Goal: Check status: Check status

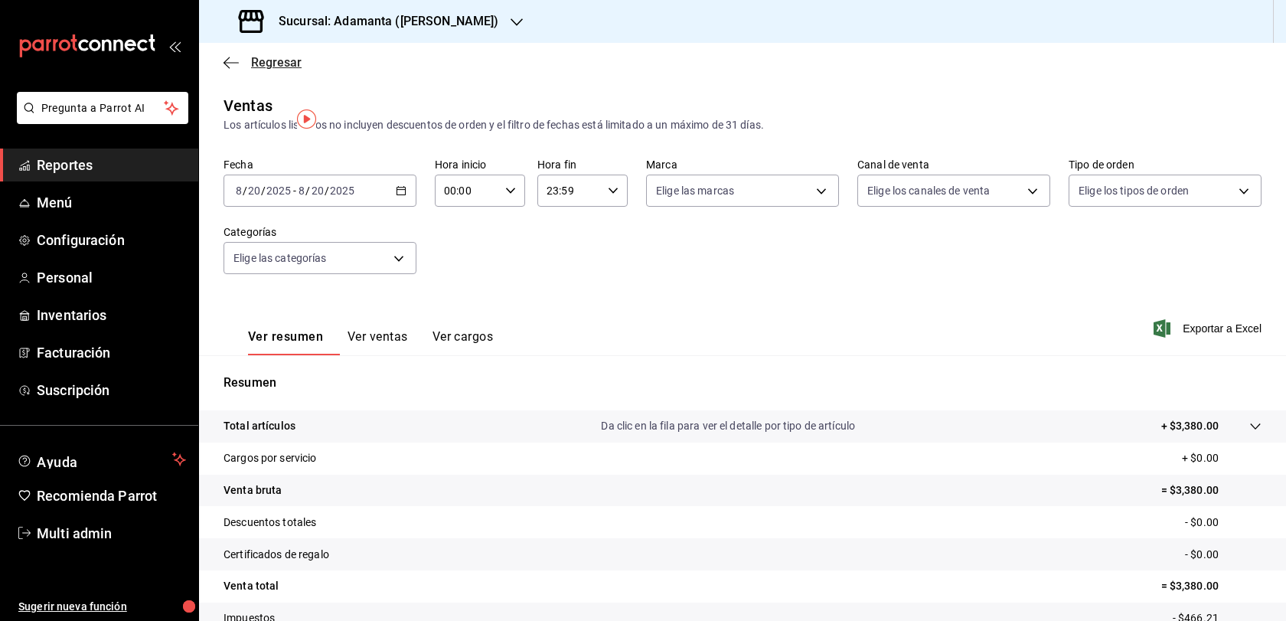
click at [282, 70] on span "Regresar" at bounding box center [276, 62] width 51 height 15
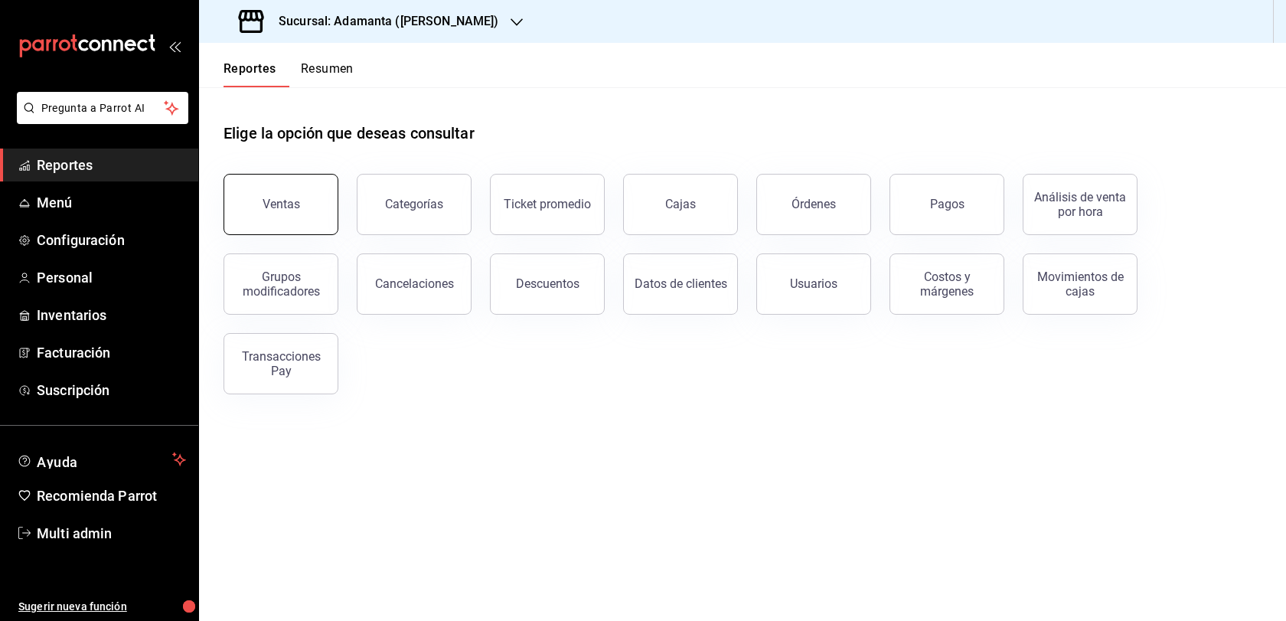
click at [274, 224] on button "Ventas" at bounding box center [281, 204] width 115 height 61
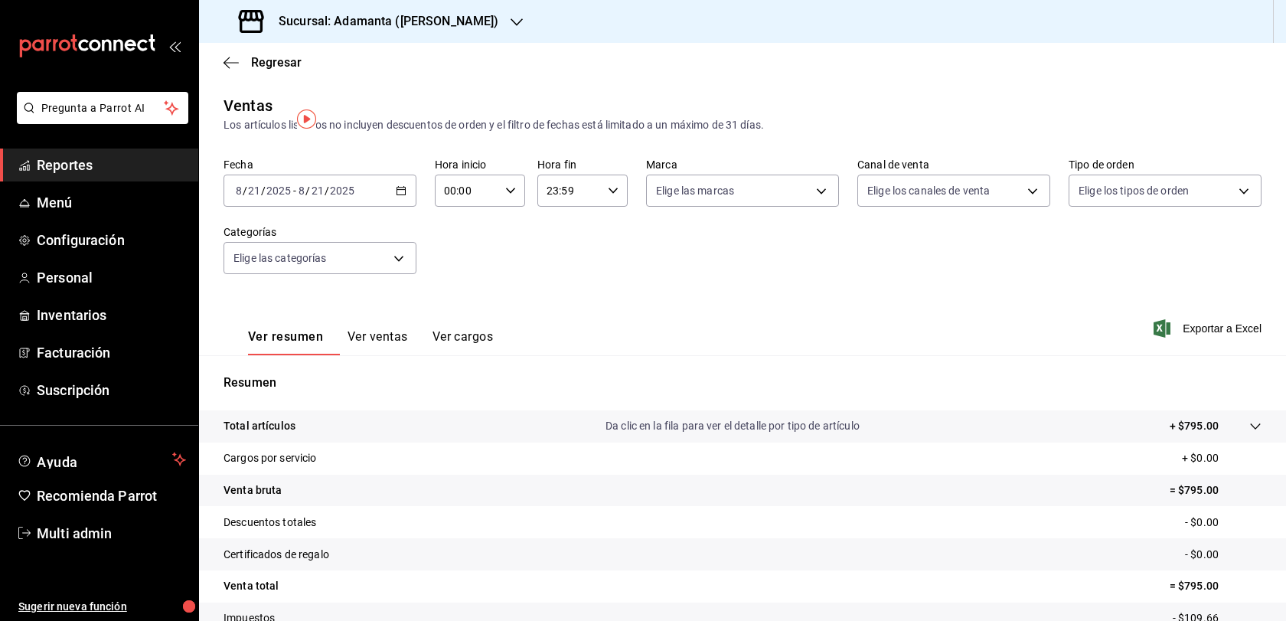
click at [406, 195] on \(Stroke\) "button" at bounding box center [401, 191] width 9 height 8
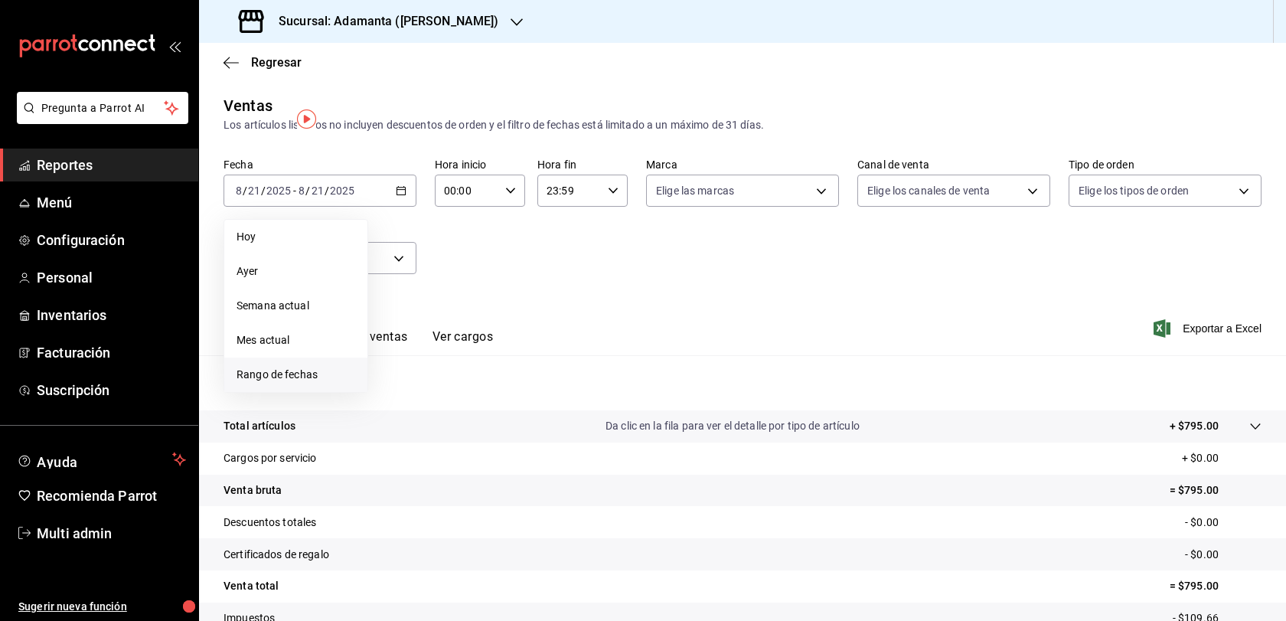
click at [288, 383] on span "Rango de fechas" at bounding box center [296, 375] width 119 height 16
click at [475, 74] on div "Regresar" at bounding box center [742, 62] width 1087 height 39
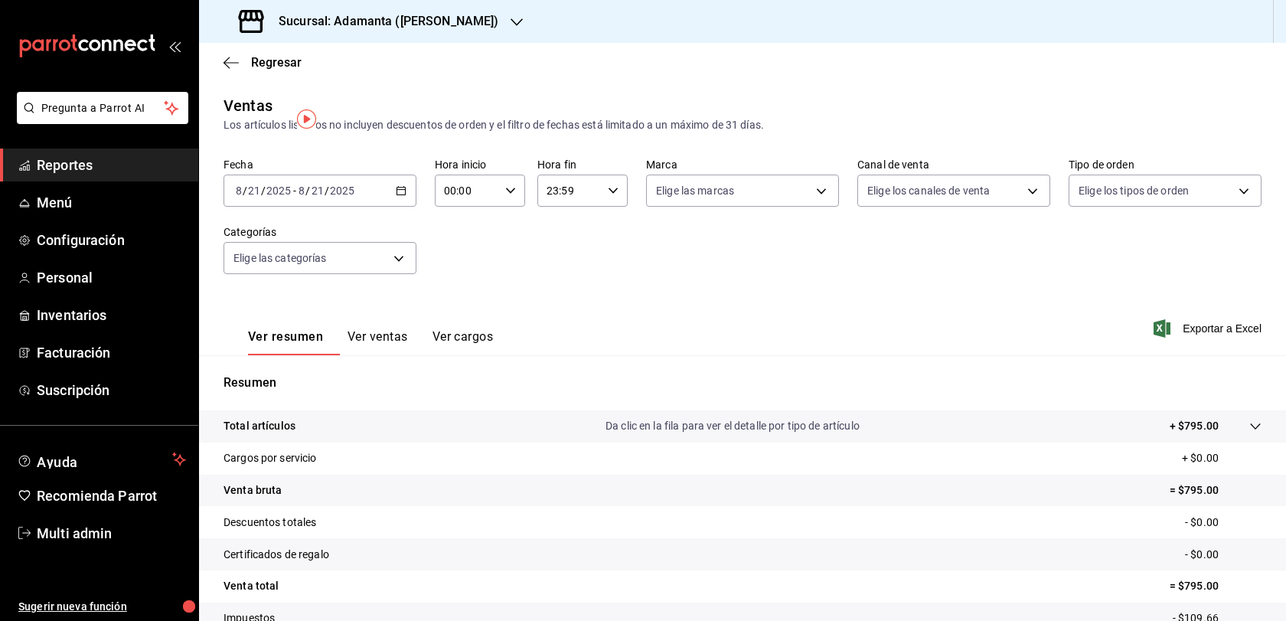
click at [394, 207] on div "[DATE] [DATE] - [DATE] [DATE]" at bounding box center [320, 191] width 193 height 32
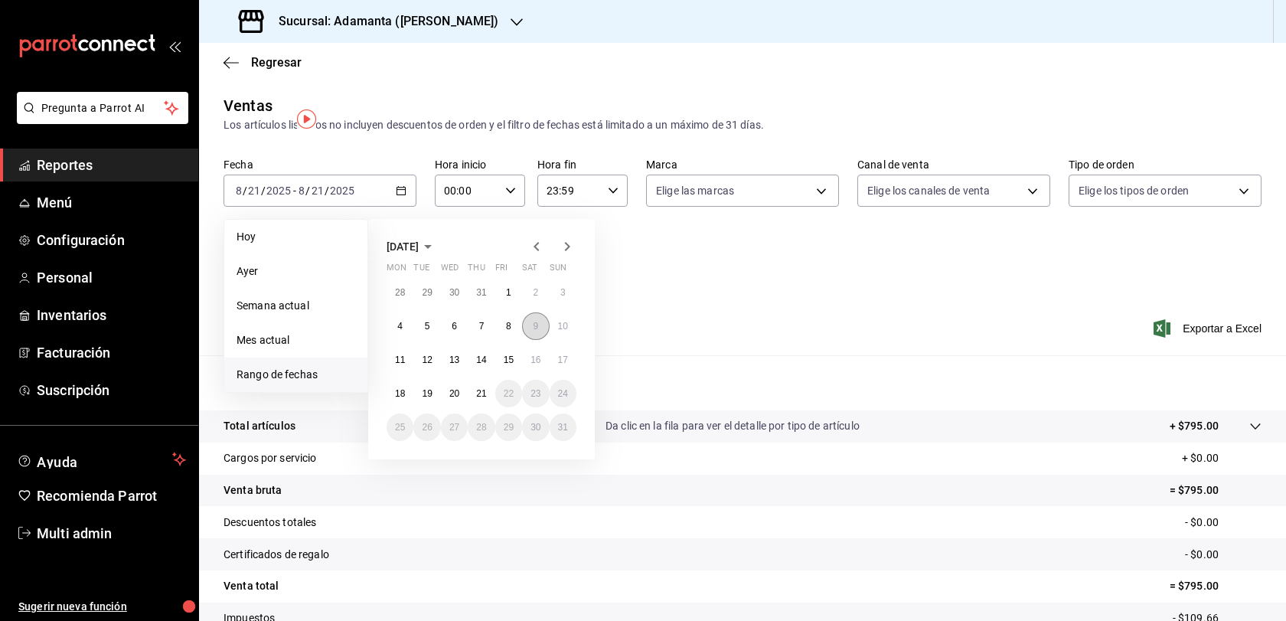
click at [538, 331] on abbr "9" at bounding box center [535, 326] width 5 height 11
click at [458, 399] on abbr "20" at bounding box center [454, 393] width 10 height 11
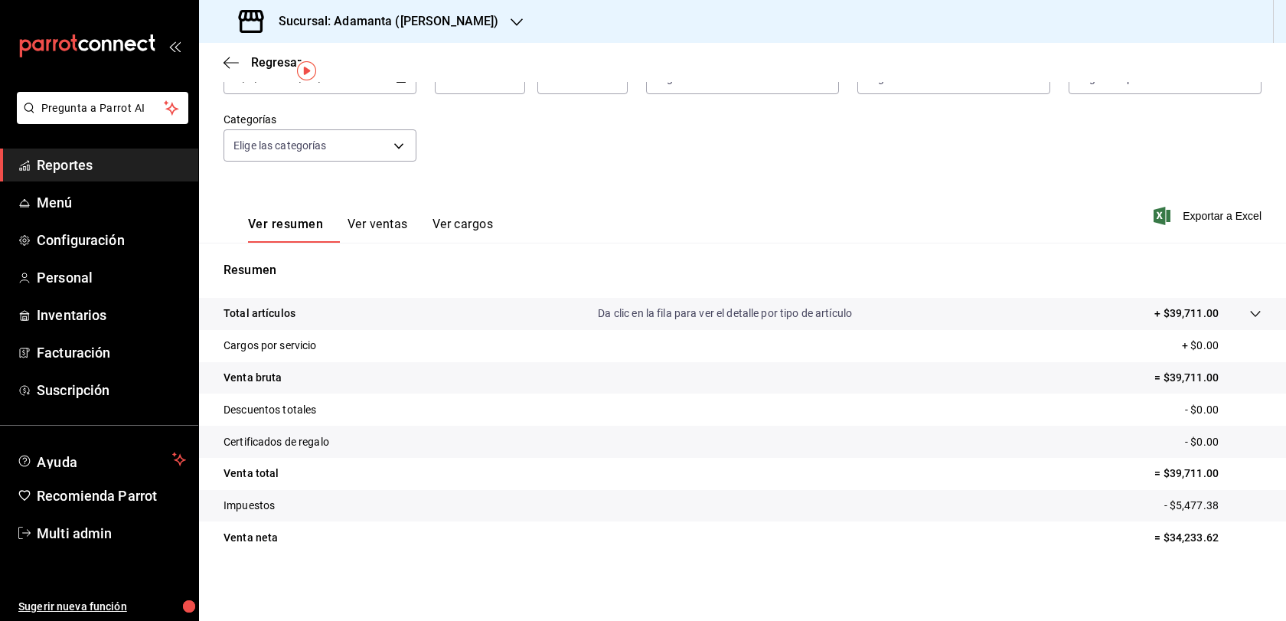
scroll to position [164, 0]
click at [408, 217] on button "Ver ventas" at bounding box center [378, 230] width 60 height 26
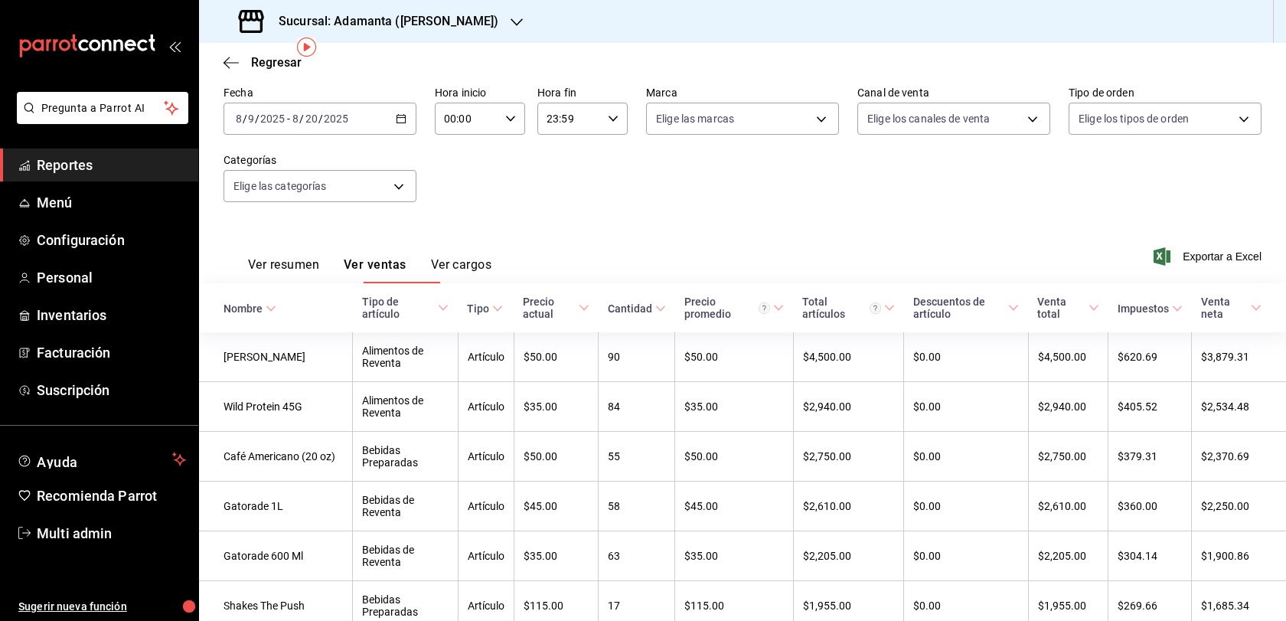
scroll to position [11, 0]
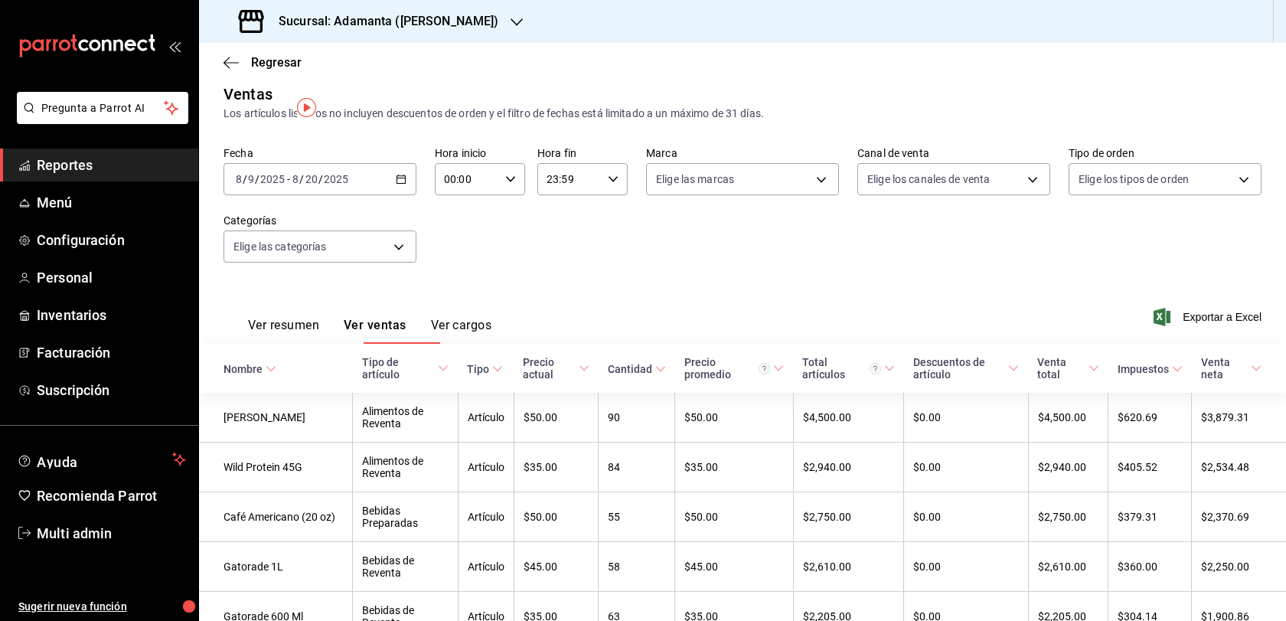
click at [410, 195] on div "[DATE] [DATE] - [DATE] [DATE]" at bounding box center [320, 179] width 193 height 32
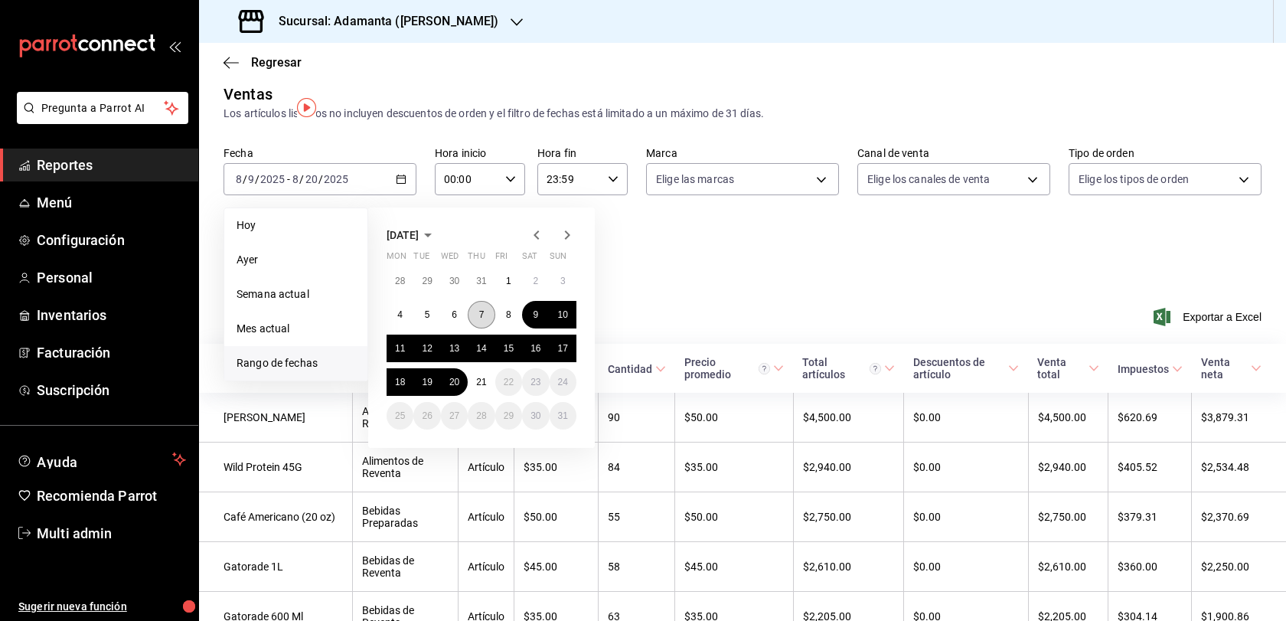
click at [495, 328] on button "7" at bounding box center [481, 315] width 27 height 28
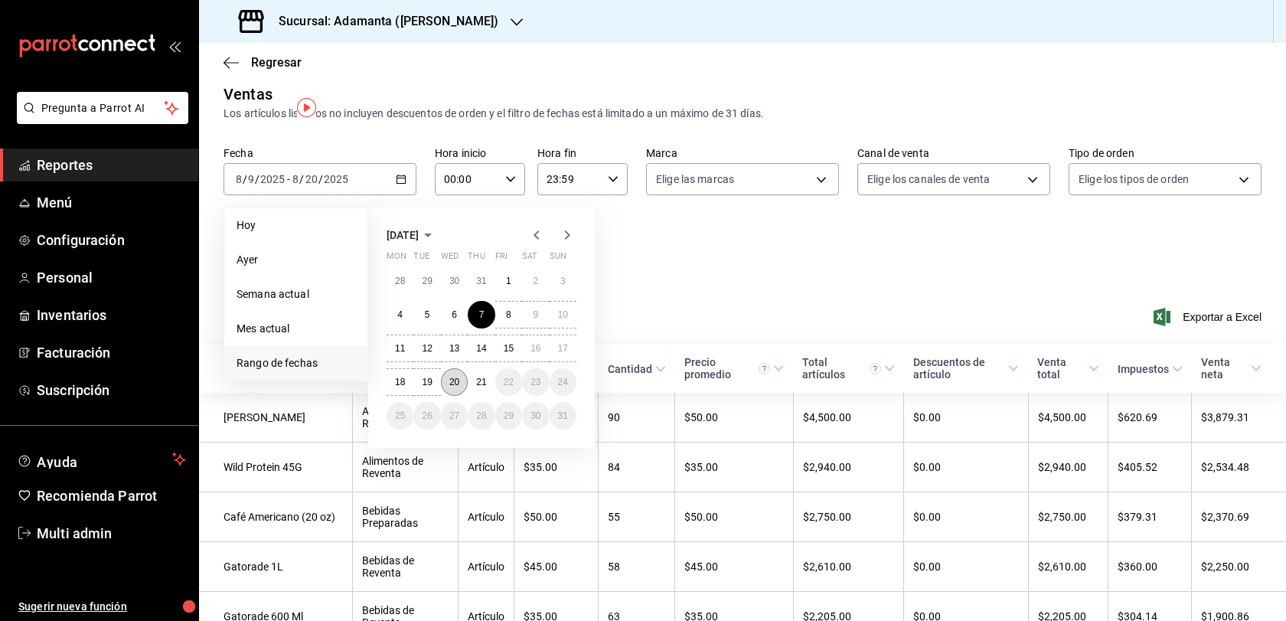
click at [459, 387] on abbr "20" at bounding box center [454, 382] width 10 height 11
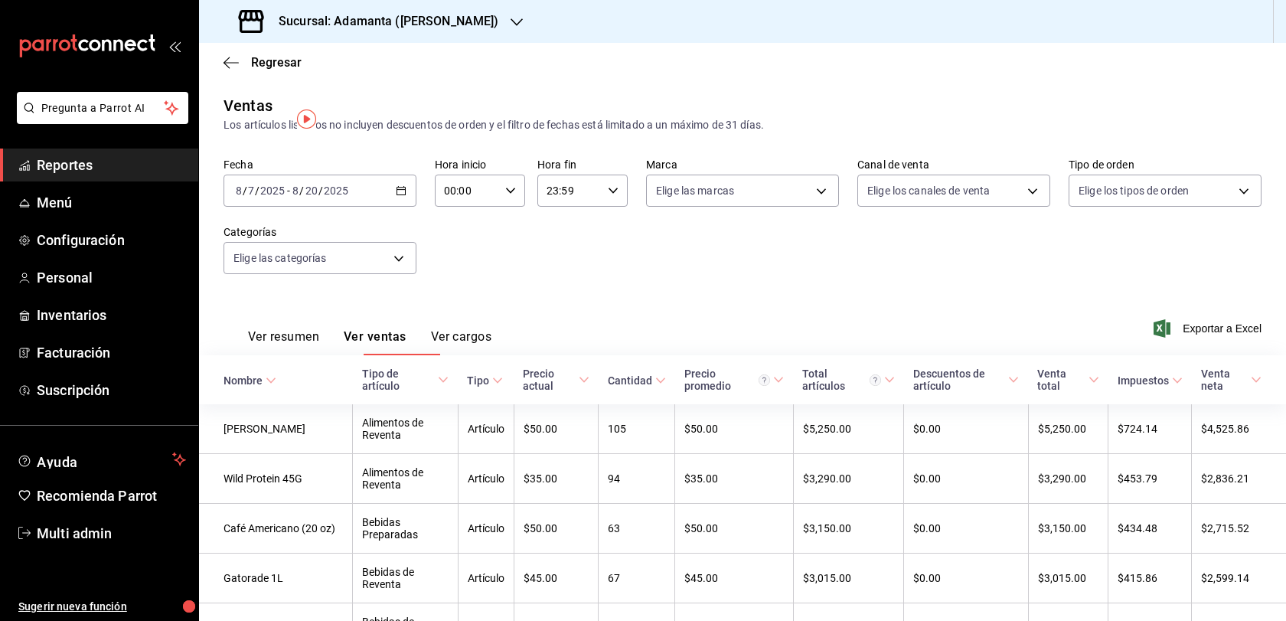
click at [397, 207] on div "[DATE] [DATE] - [DATE] [DATE]" at bounding box center [320, 191] width 193 height 32
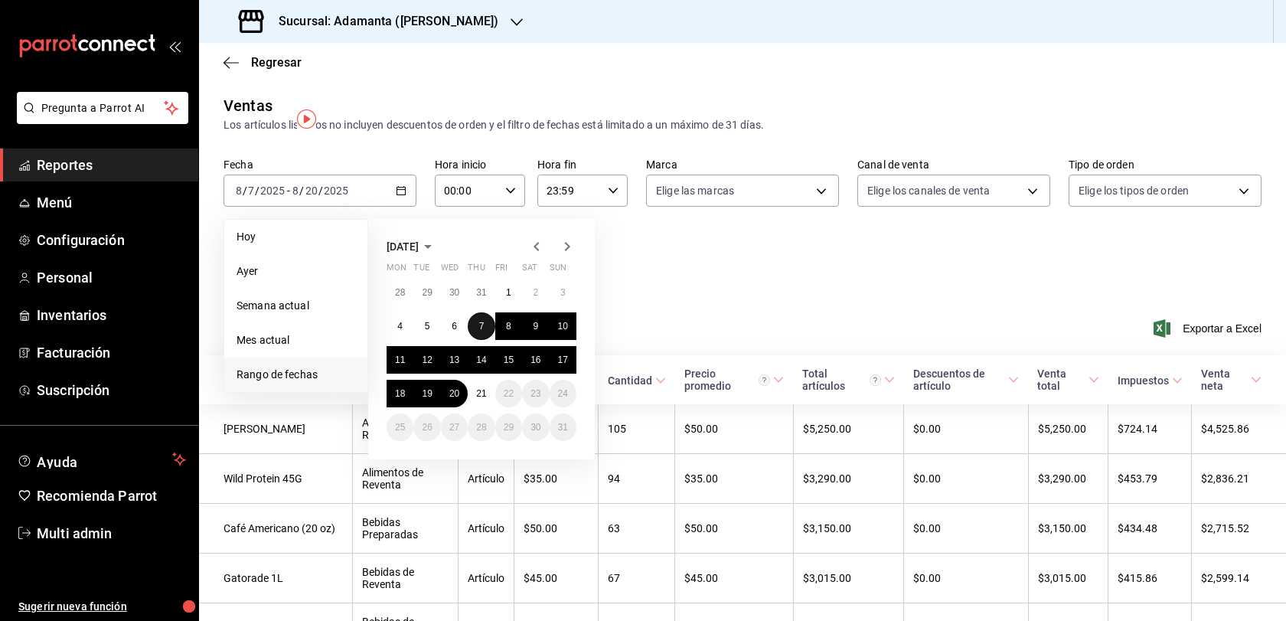
click at [491, 340] on button "7" at bounding box center [481, 326] width 27 height 28
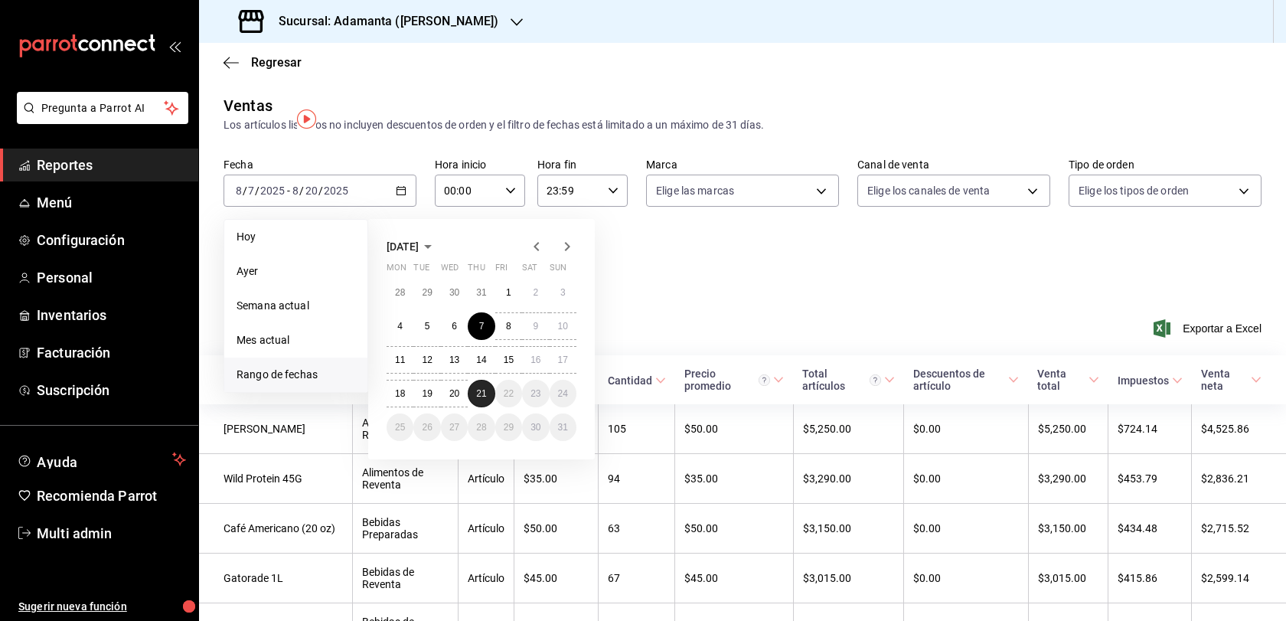
click at [495, 407] on button "21" at bounding box center [481, 394] width 27 height 28
